Goal: Check status: Check status

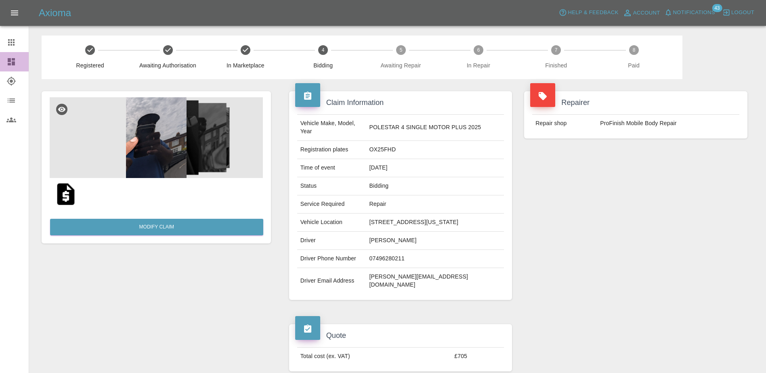
click at [7, 69] on link "Dashboard" at bounding box center [14, 61] width 29 height 19
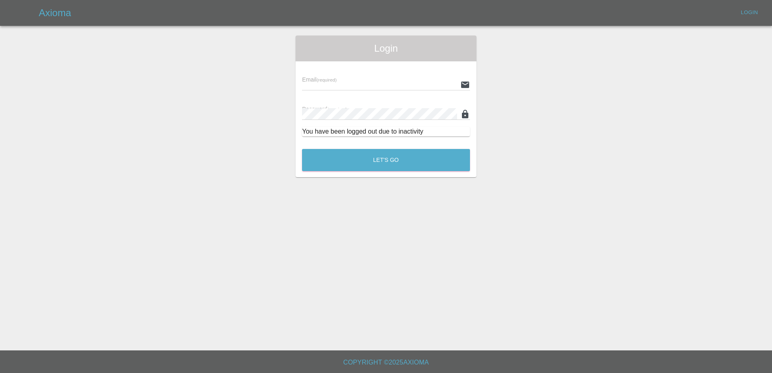
type input "[PERSON_NAME][EMAIL_ADDRESS][PERSON_NAME][DOMAIN_NAME]"
click at [339, 161] on button "Let's Go" at bounding box center [386, 160] width 168 height 22
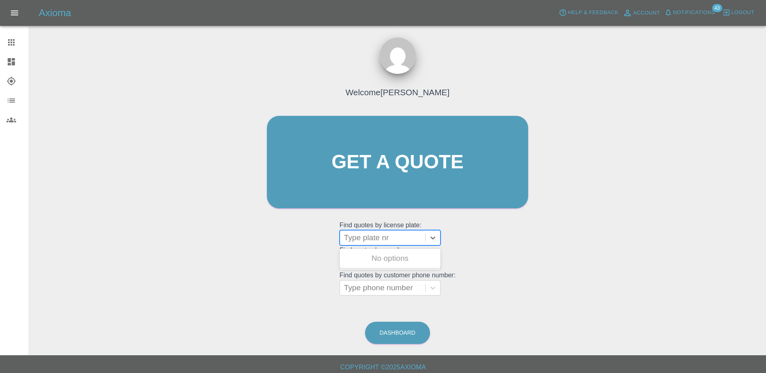
click at [375, 234] on div at bounding box center [382, 237] width 77 height 11
paste input "HV25FDE"
type input "HV25FDE"
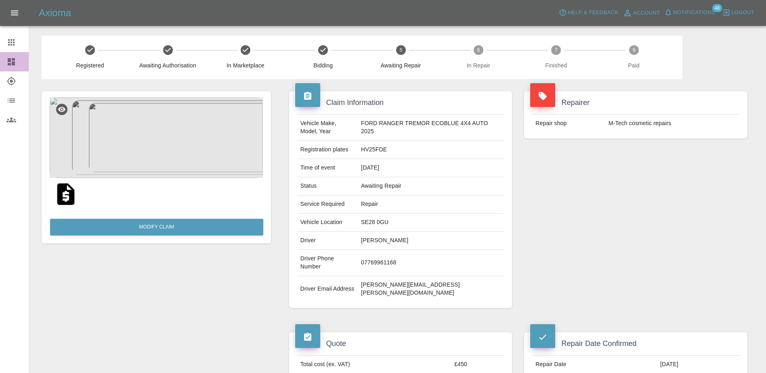
click at [13, 57] on icon at bounding box center [11, 62] width 10 height 10
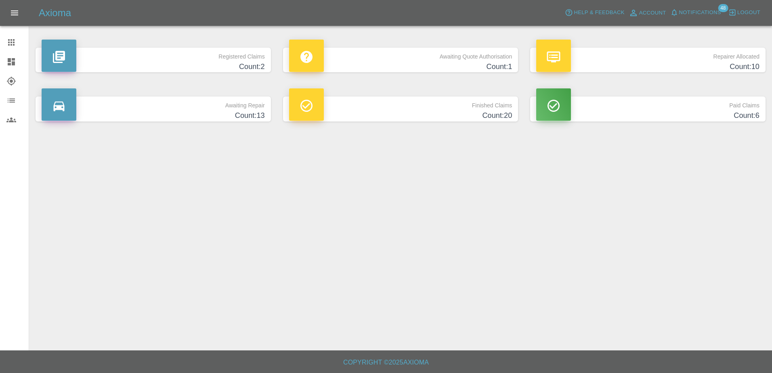
click at [7, 47] on link "Claims" at bounding box center [14, 42] width 29 height 19
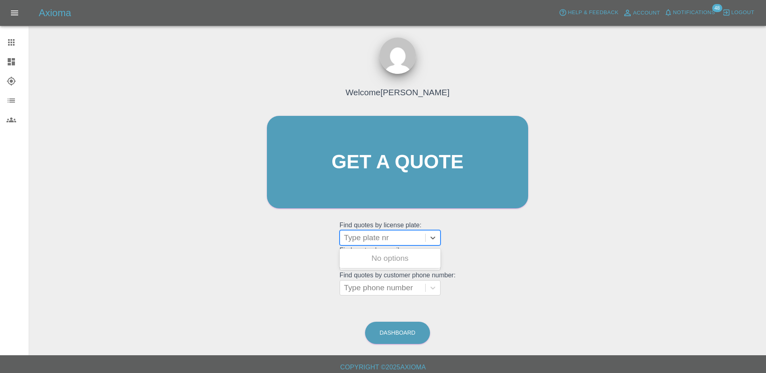
click at [363, 237] on div at bounding box center [382, 237] width 77 height 11
click at [391, 237] on div at bounding box center [382, 237] width 77 height 11
paste input "OX25FHD"
type input "OX25FHD"
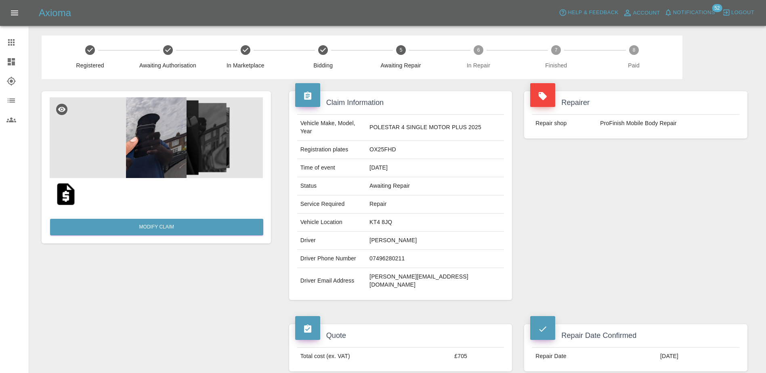
click at [601, 247] on div "Repairer Repair shop ProFinish Mobile Body Repair" at bounding box center [635, 195] width 235 height 233
click at [25, 59] on div at bounding box center [17, 62] width 23 height 10
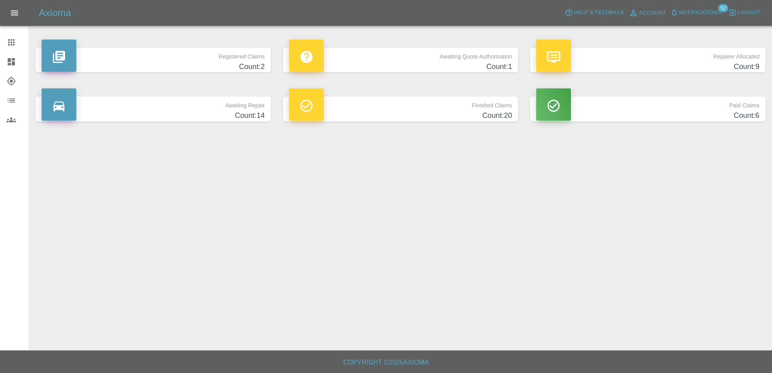
click at [374, 56] on p "Awaiting Quote Authorisation" at bounding box center [400, 55] width 223 height 14
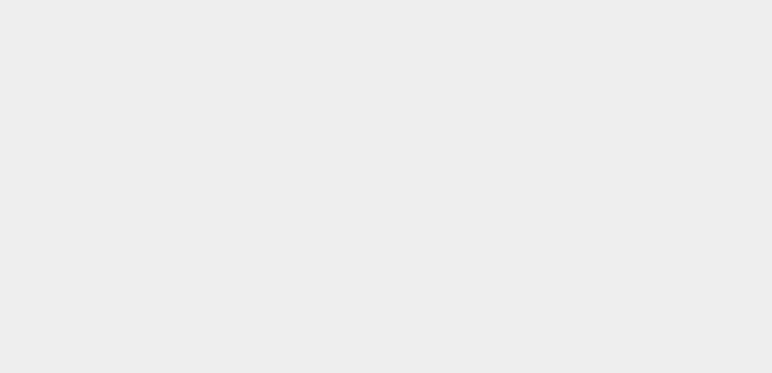
click at [317, 0] on html at bounding box center [386, 0] width 772 height 0
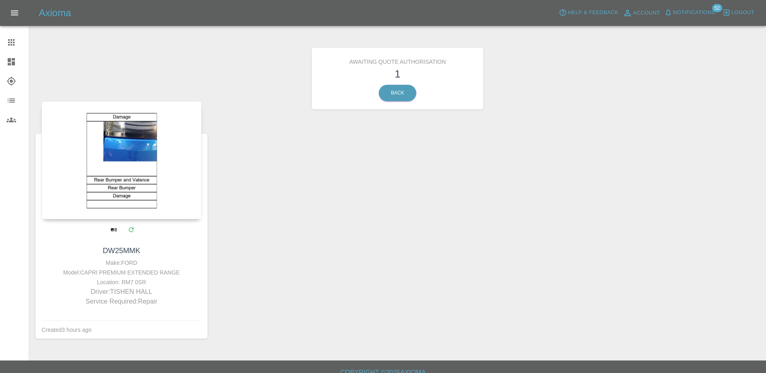
click at [131, 172] on div at bounding box center [122, 160] width 160 height 118
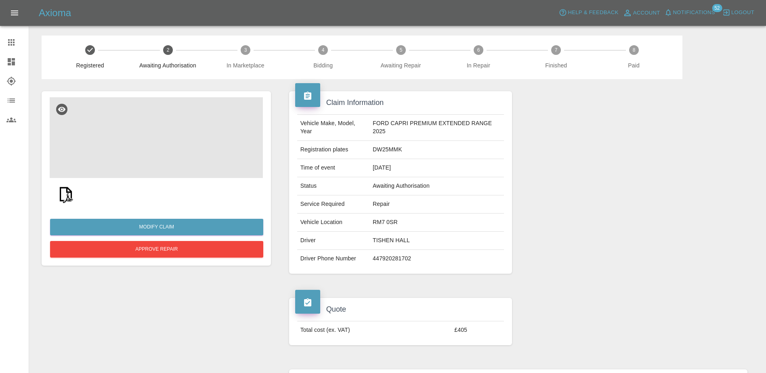
click at [179, 159] on img at bounding box center [156, 137] width 213 height 81
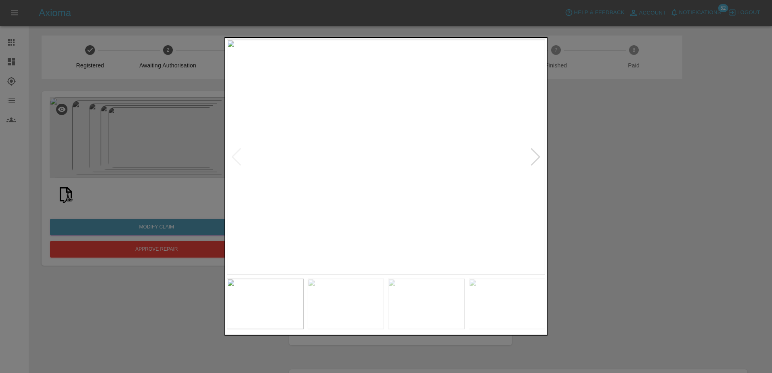
click at [502, 72] on img at bounding box center [386, 157] width 318 height 235
click at [532, 154] on div at bounding box center [535, 157] width 11 height 18
click at [533, 153] on div at bounding box center [535, 157] width 11 height 18
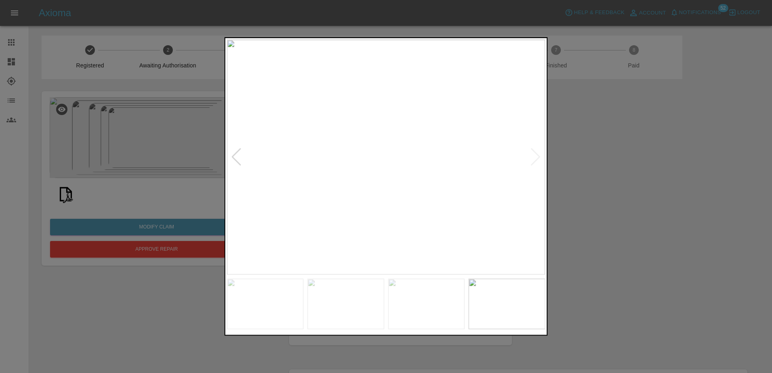
click at [533, 153] on img at bounding box center [386, 157] width 318 height 235
click at [237, 153] on div at bounding box center [236, 157] width 11 height 18
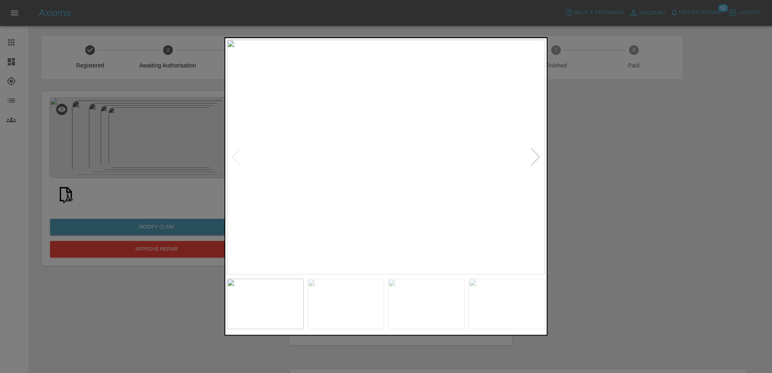
click at [525, 158] on img at bounding box center [386, 157] width 318 height 235
click at [529, 158] on img at bounding box center [386, 157] width 318 height 235
click at [537, 157] on div at bounding box center [535, 157] width 11 height 18
click at [237, 164] on div at bounding box center [236, 157] width 11 height 18
click at [528, 160] on img at bounding box center [386, 157] width 318 height 235
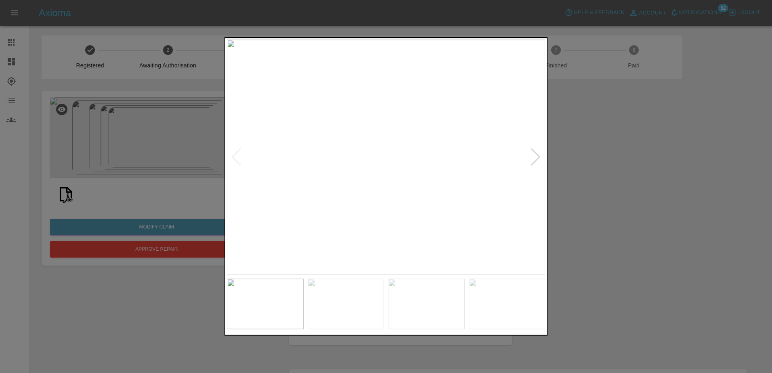
click at [537, 160] on div at bounding box center [535, 157] width 11 height 18
click at [529, 164] on img at bounding box center [386, 157] width 318 height 235
click at [533, 157] on div at bounding box center [535, 157] width 11 height 18
click at [536, 157] on div at bounding box center [535, 157] width 11 height 18
click at [598, 200] on div at bounding box center [386, 186] width 772 height 373
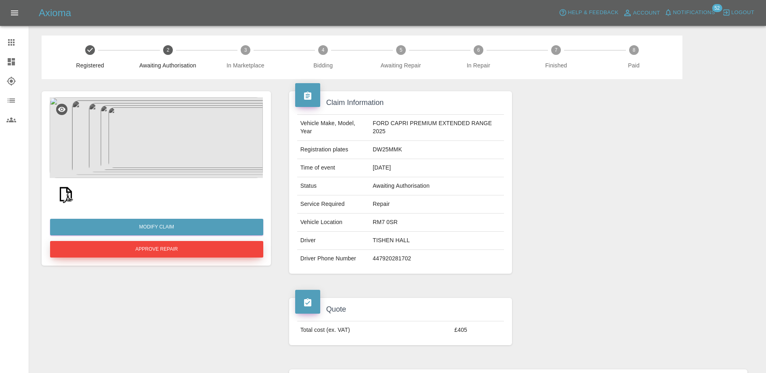
click at [207, 248] on button "Approve Repair" at bounding box center [156, 249] width 213 height 17
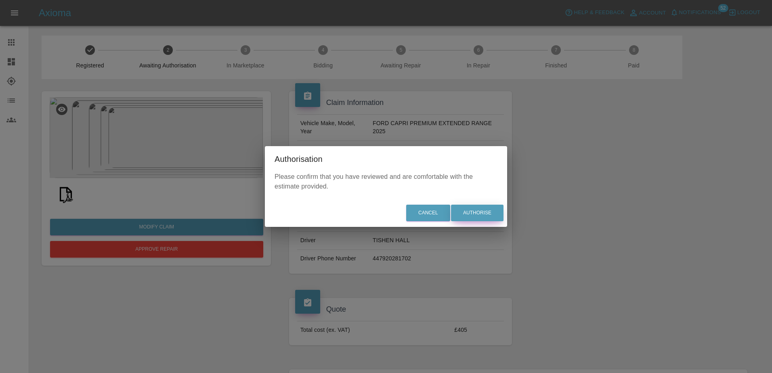
click at [493, 207] on button "Authorise" at bounding box center [477, 213] width 52 height 17
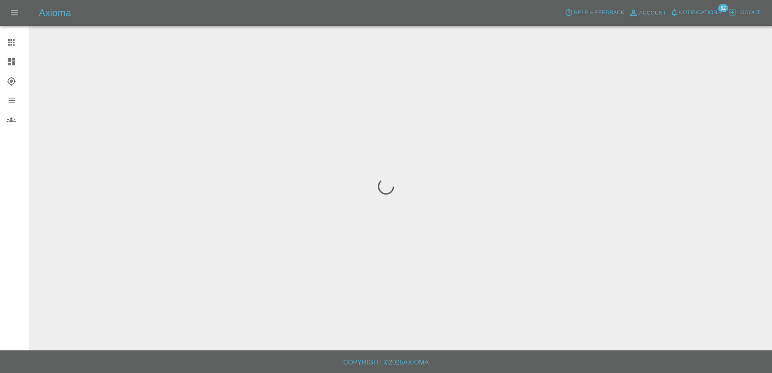
click at [15, 67] on link "Dashboard" at bounding box center [14, 61] width 29 height 19
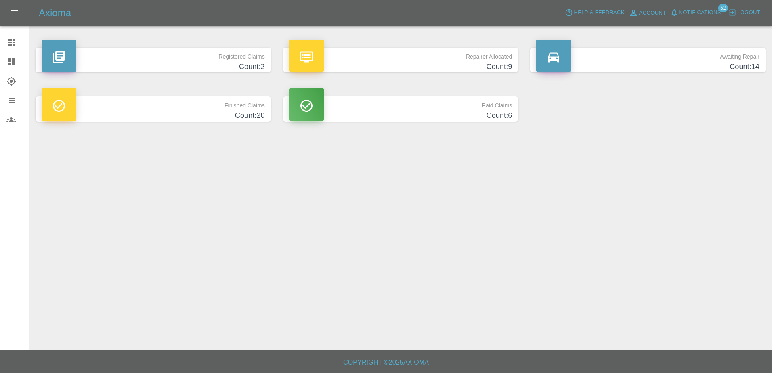
drag, startPoint x: 4, startPoint y: 44, endPoint x: 7, endPoint y: 48, distance: 4.9
click at [4, 45] on link "Claims" at bounding box center [14, 42] width 29 height 19
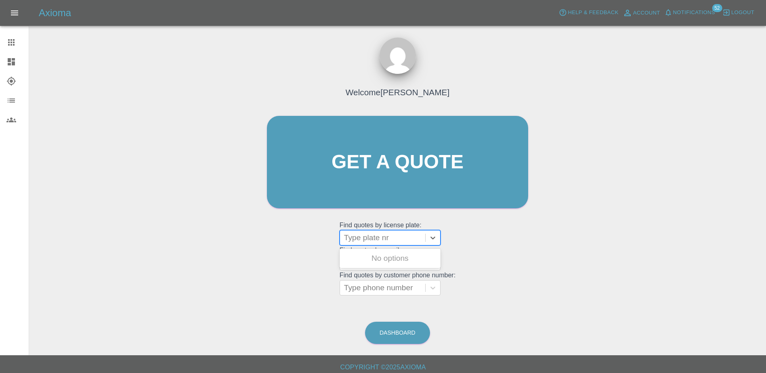
click at [403, 241] on div at bounding box center [382, 237] width 77 height 11
paste input "DW25FYG"
type input "DW25FYG"
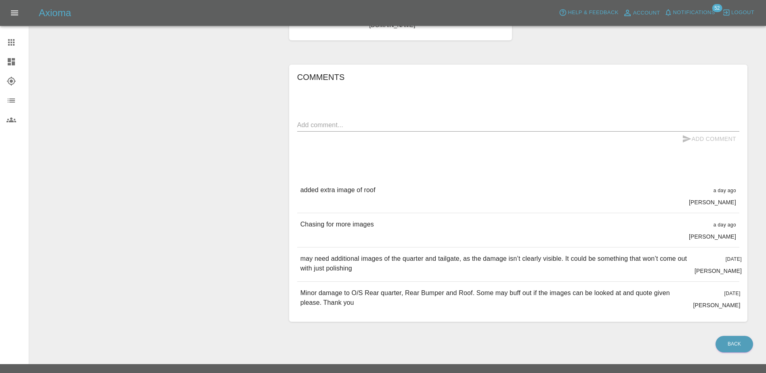
scroll to position [265, 0]
